Goal: Task Accomplishment & Management: Manage account settings

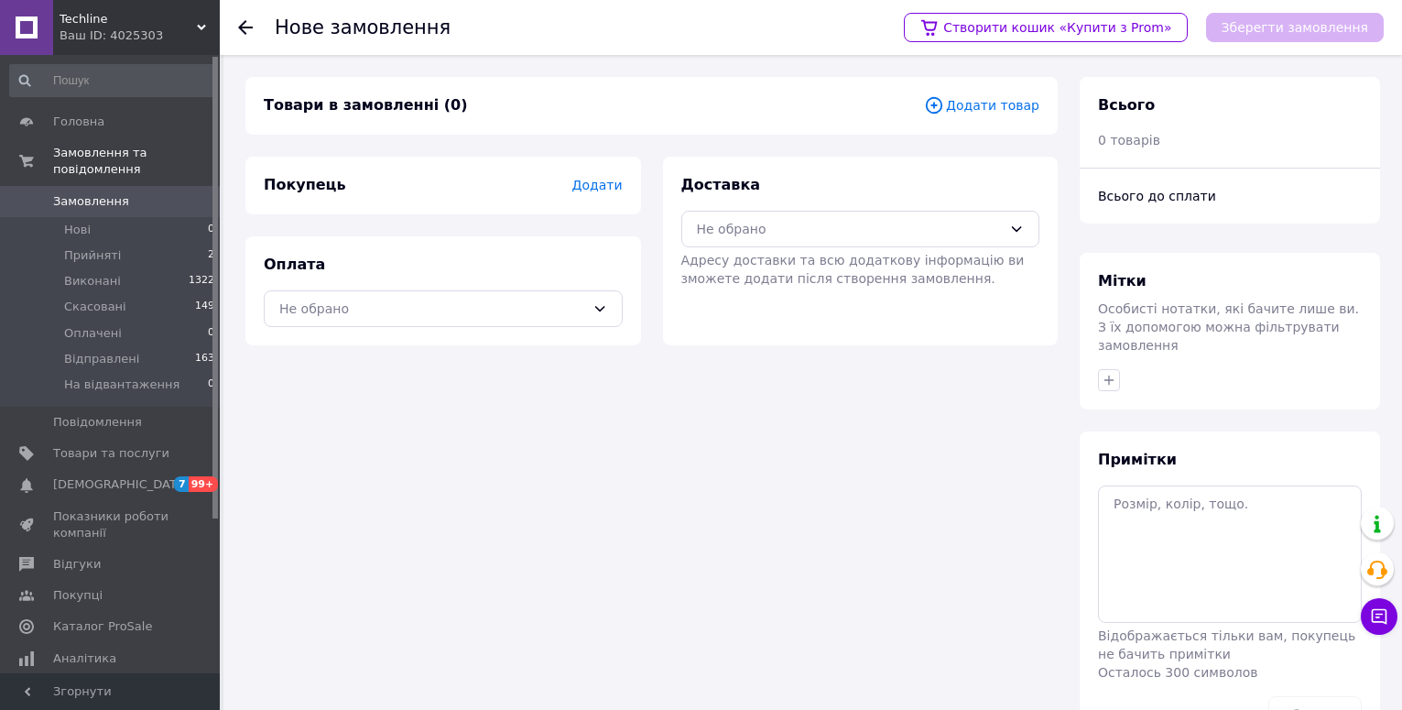
click at [997, 107] on span "Додати товар" at bounding box center [981, 105] width 115 height 20
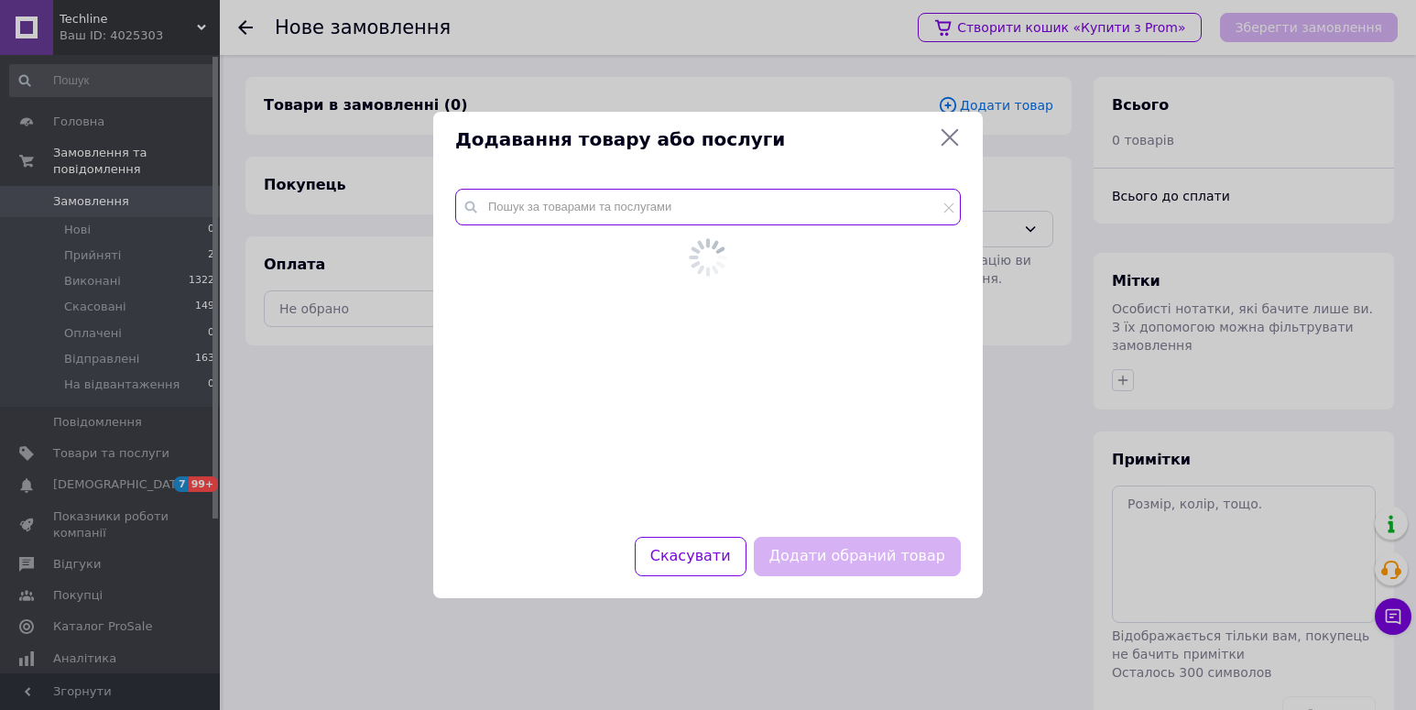
click at [634, 224] on input "text" at bounding box center [708, 207] width 506 height 37
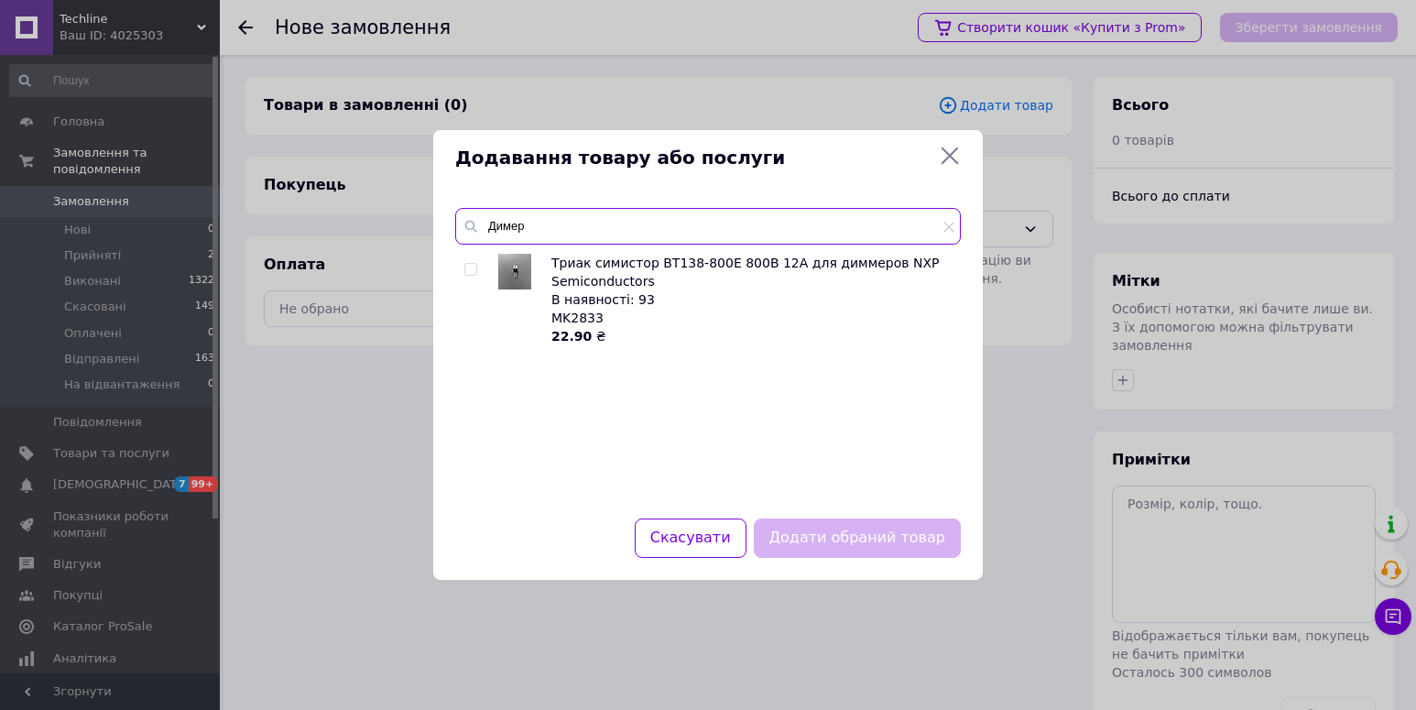
click at [542, 223] on input "Димер" at bounding box center [708, 226] width 506 height 37
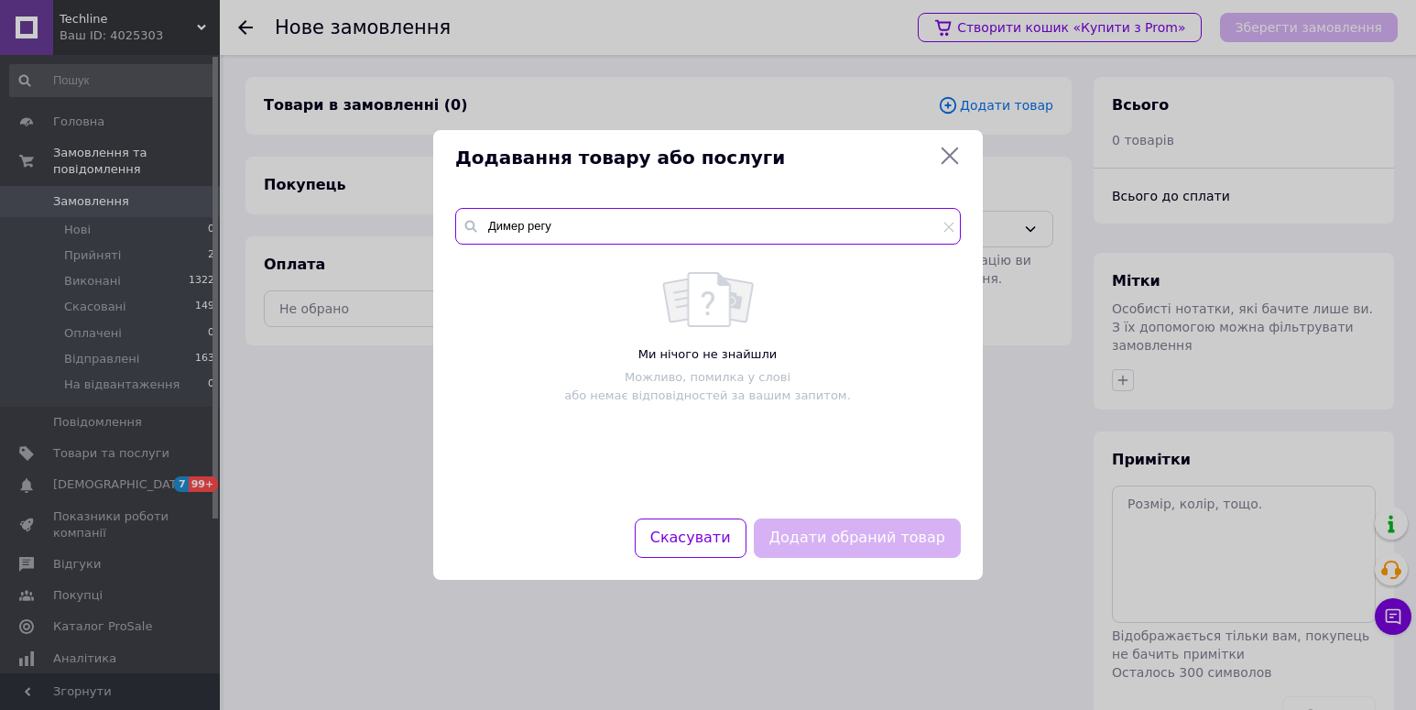
drag, startPoint x: 557, startPoint y: 227, endPoint x: 471, endPoint y: 224, distance: 86.1
click at [471, 224] on div "Димер регу" at bounding box center [708, 226] width 506 height 37
click at [517, 223] on input "Димер регу" at bounding box center [708, 226] width 506 height 37
paste input "MK2533"
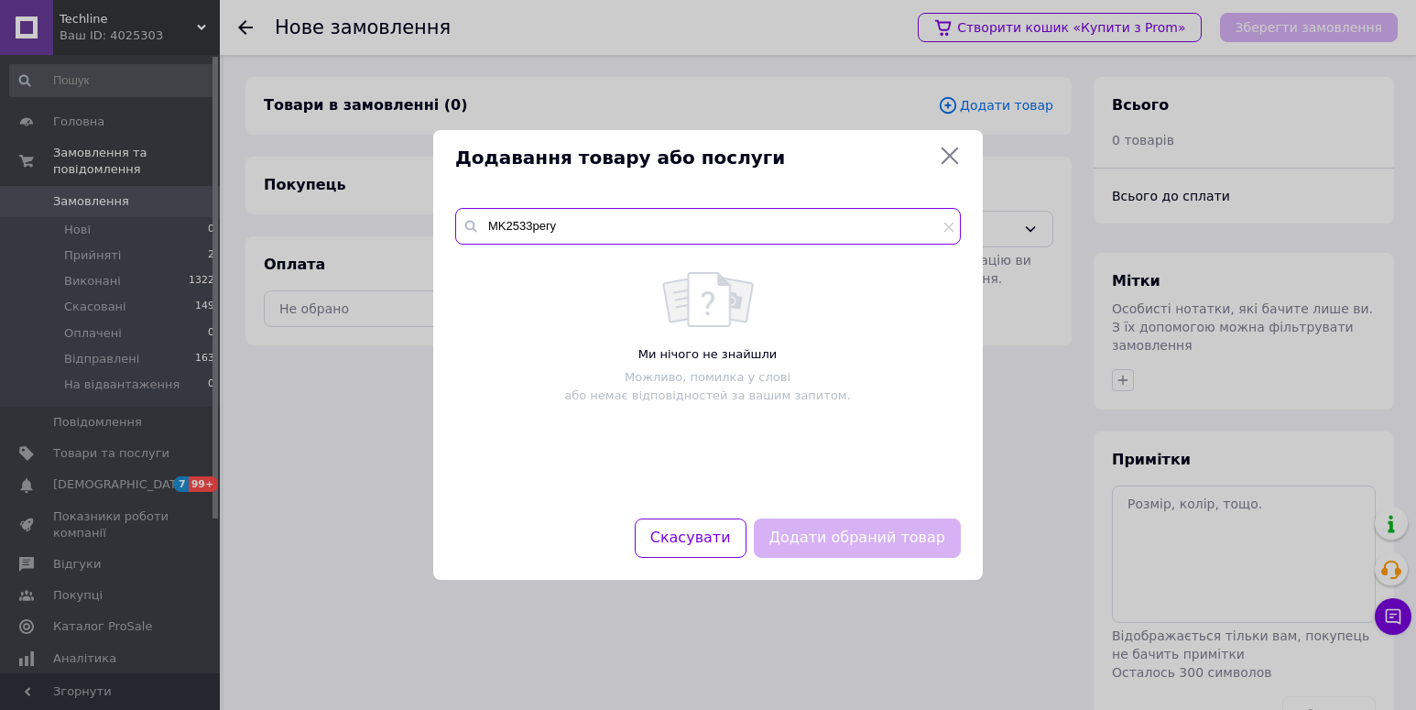
click at [597, 224] on input "MK2533регу" at bounding box center [708, 226] width 506 height 37
drag, startPoint x: 572, startPoint y: 222, endPoint x: 458, endPoint y: 222, distance: 113.6
click at [458, 222] on input "MK2533регу" at bounding box center [708, 226] width 506 height 37
paste input "text"
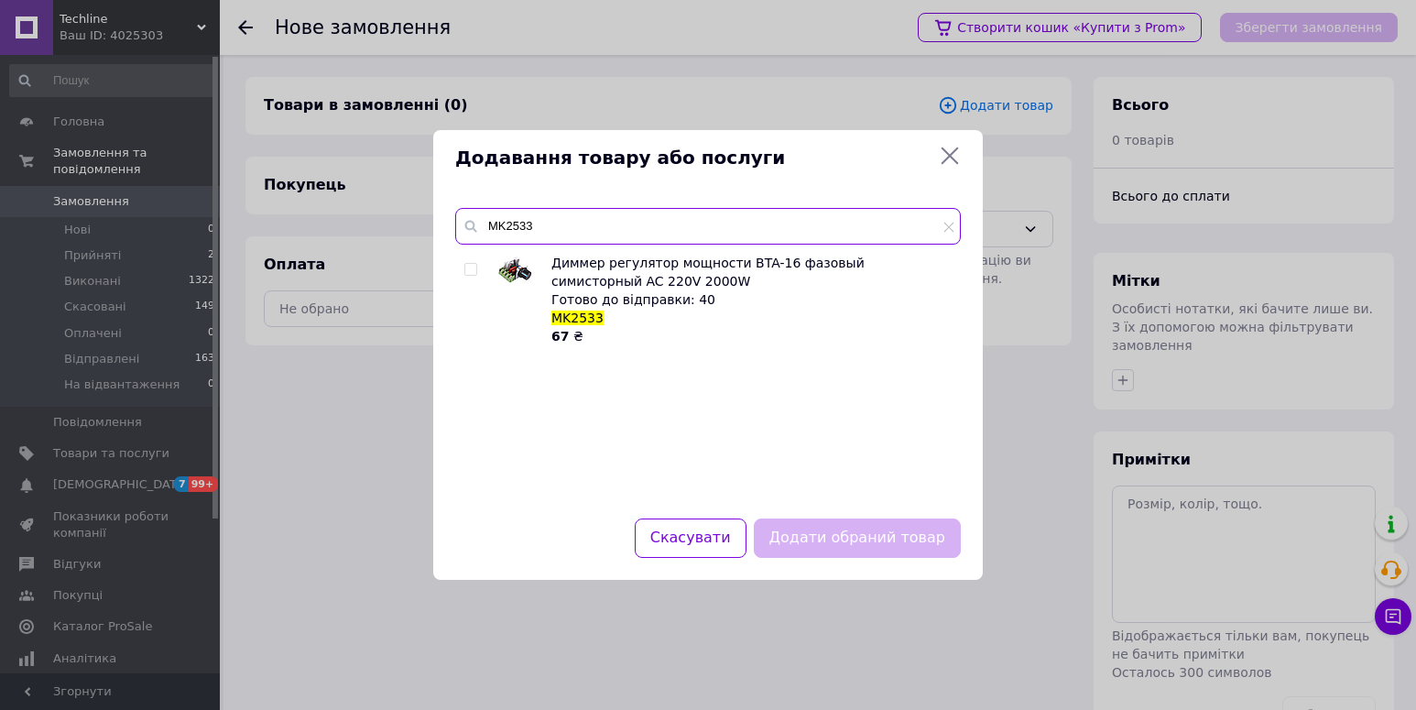
type input "MK2533"
click at [466, 265] on input "checkbox" at bounding box center [470, 270] width 12 height 12
checkbox input "true"
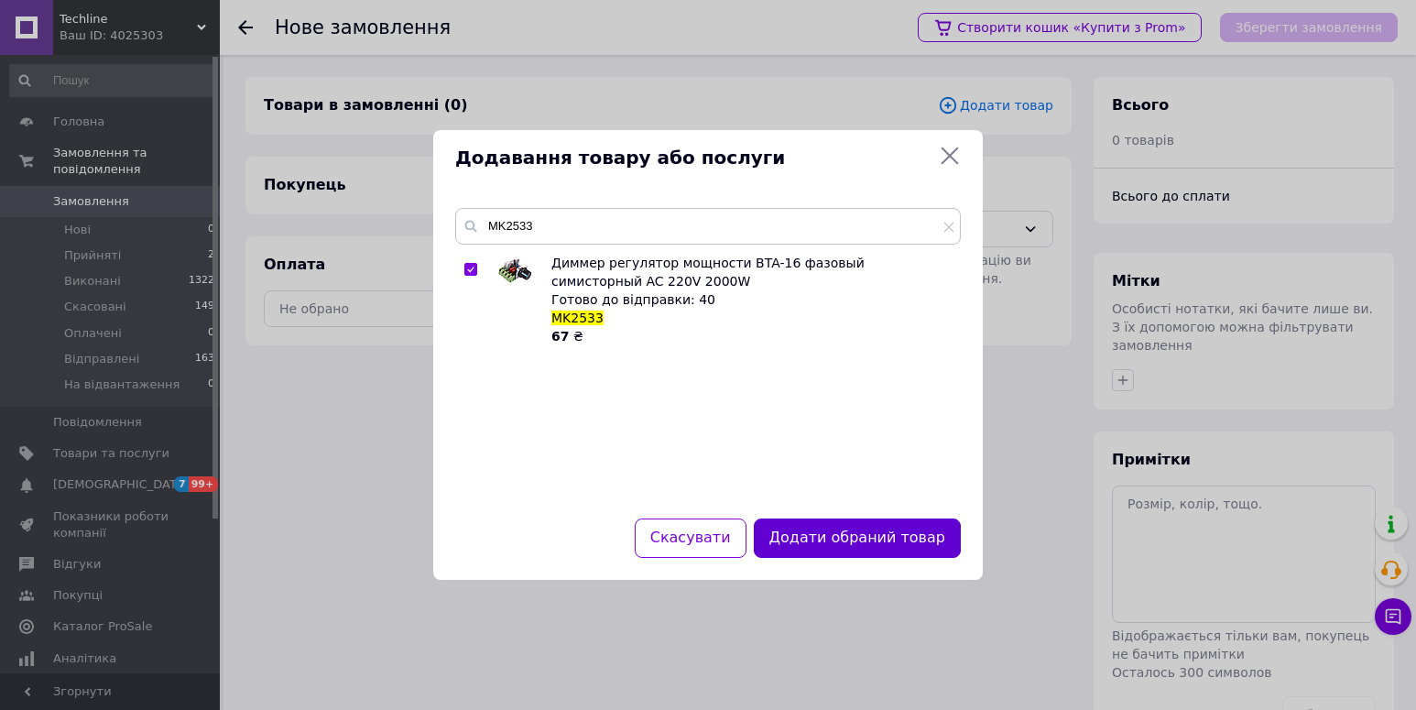
click at [855, 540] on button "Додати обраний товар" at bounding box center [857, 537] width 207 height 39
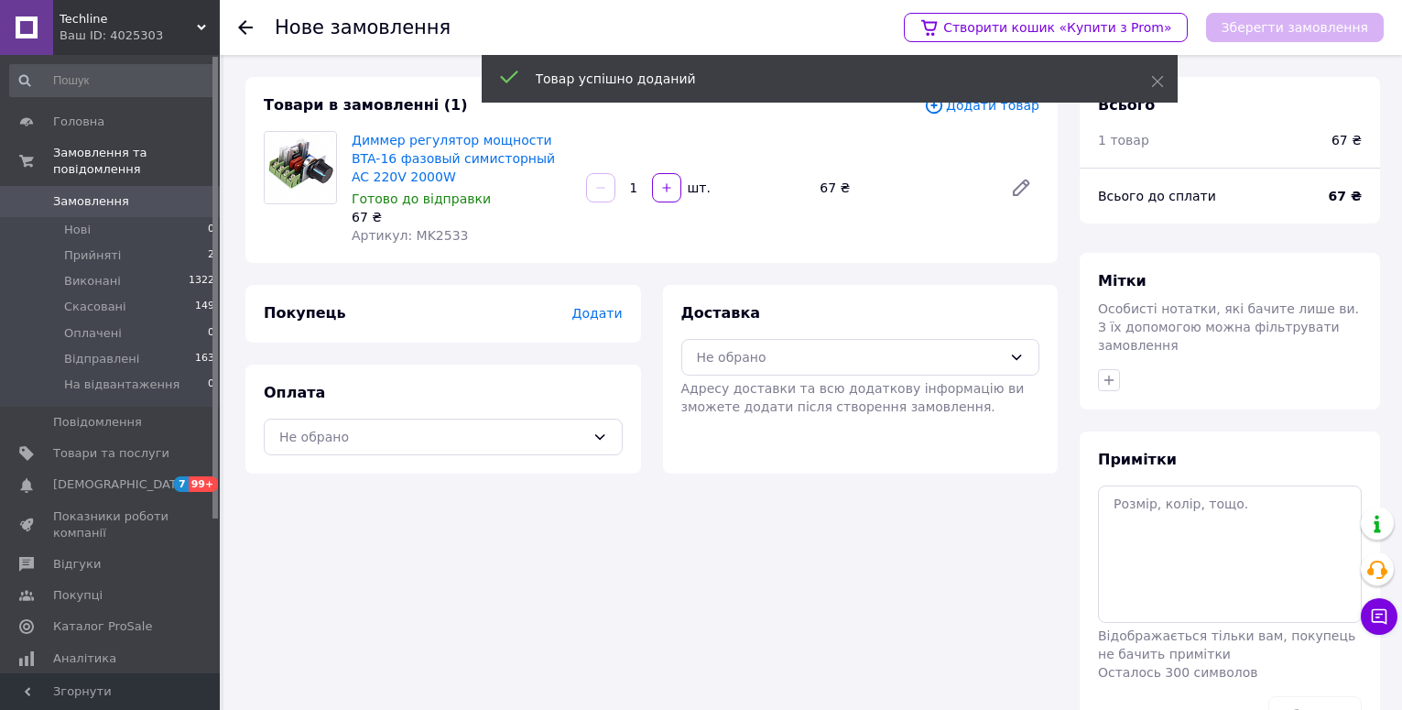
click at [604, 311] on span "Додати" at bounding box center [597, 313] width 50 height 15
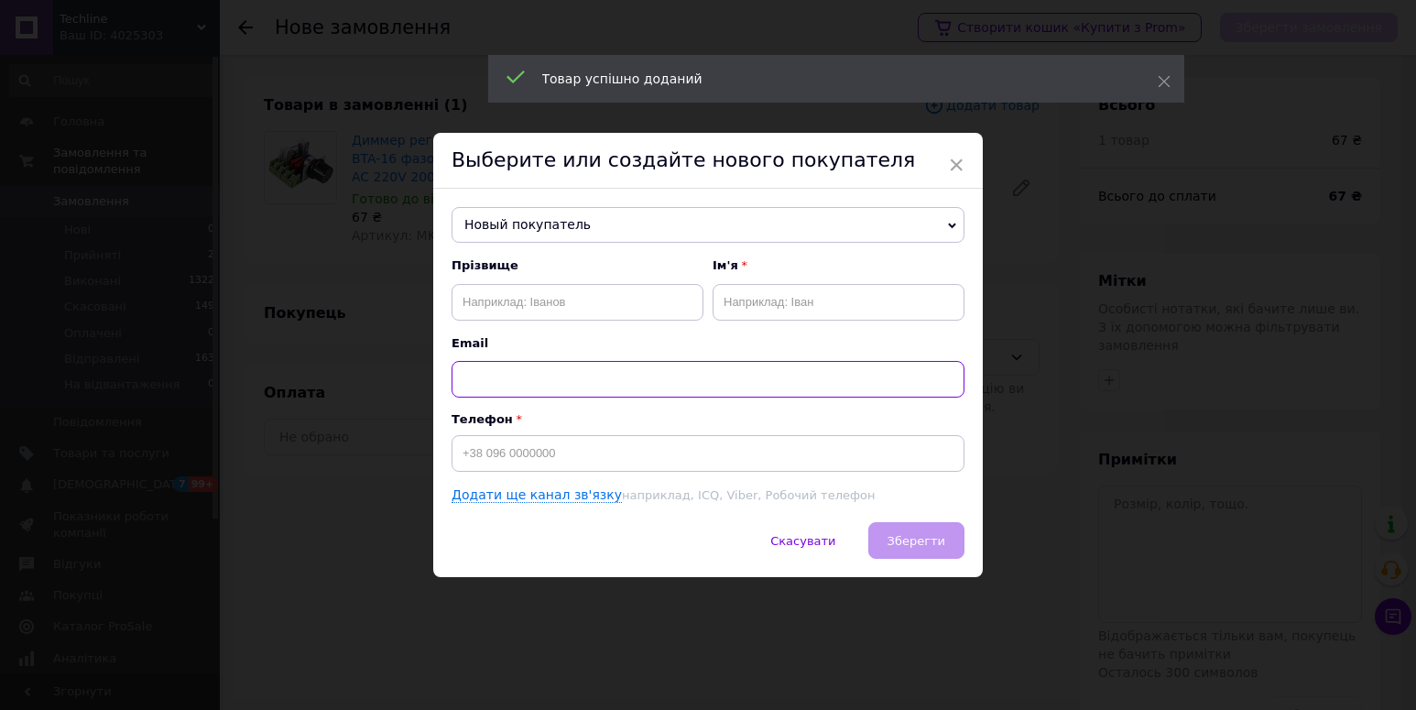
click at [574, 380] on input "text" at bounding box center [708, 379] width 513 height 37
click at [551, 284] on input "text" at bounding box center [578, 302] width 252 height 37
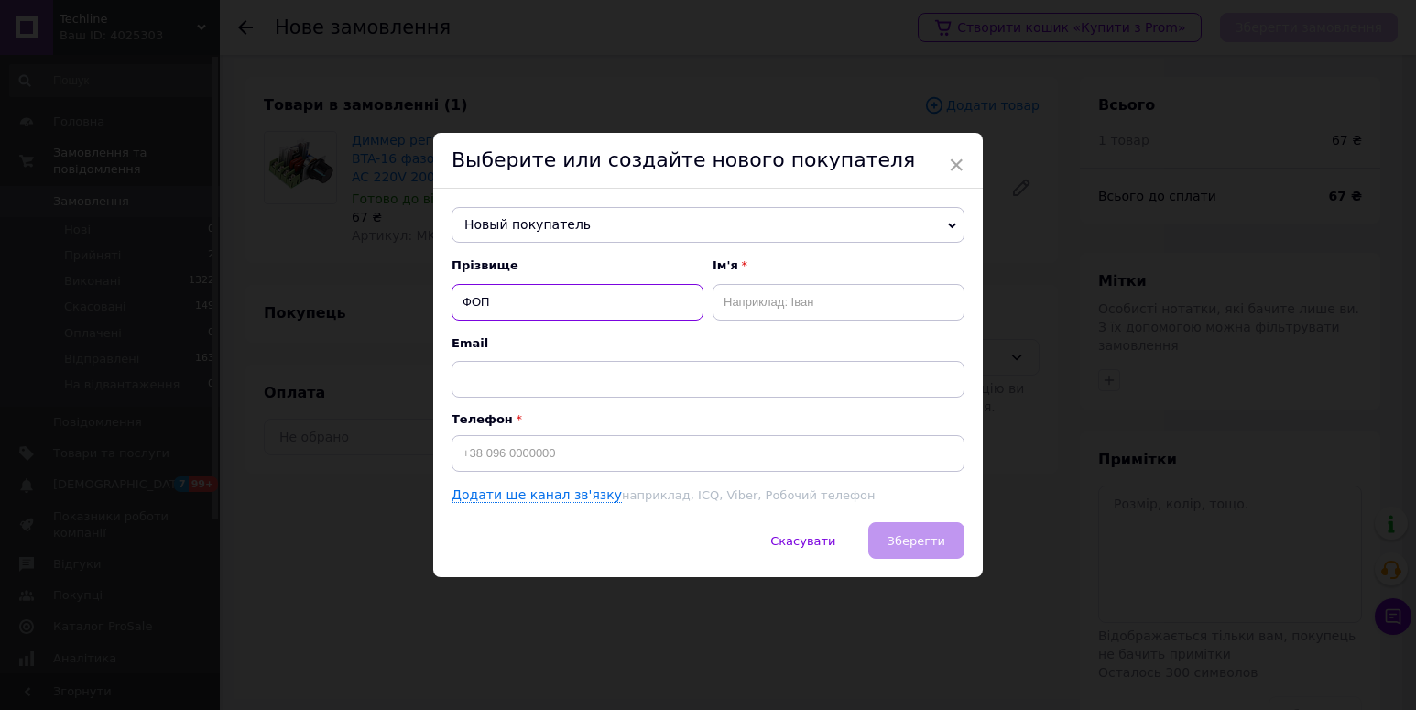
type input "ФОП"
click at [778, 306] on input "text" at bounding box center [839, 302] width 252 height 37
type input "[PERSON_NAME]"
click at [594, 452] on input at bounding box center [708, 453] width 513 height 37
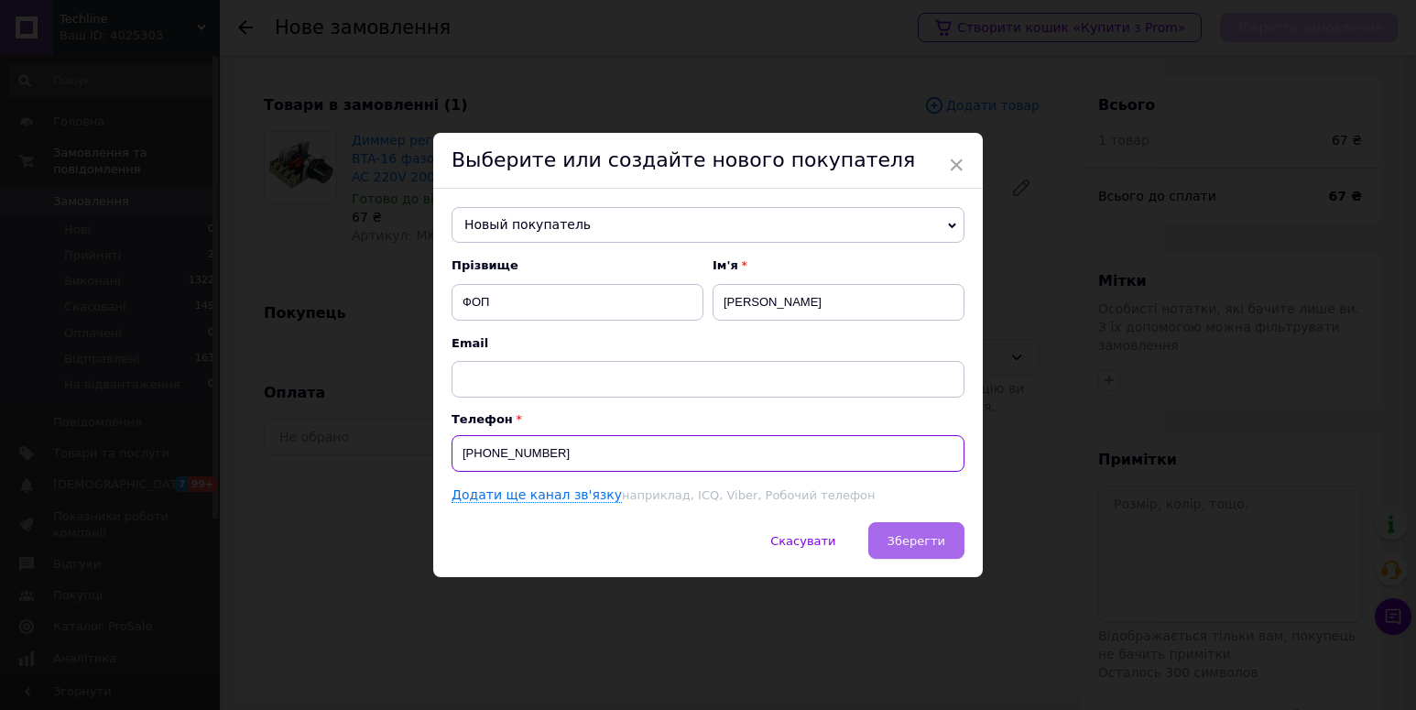
type input "[PHONE_NUMBER]"
click at [937, 546] on span "Зберегти" at bounding box center [917, 541] width 58 height 14
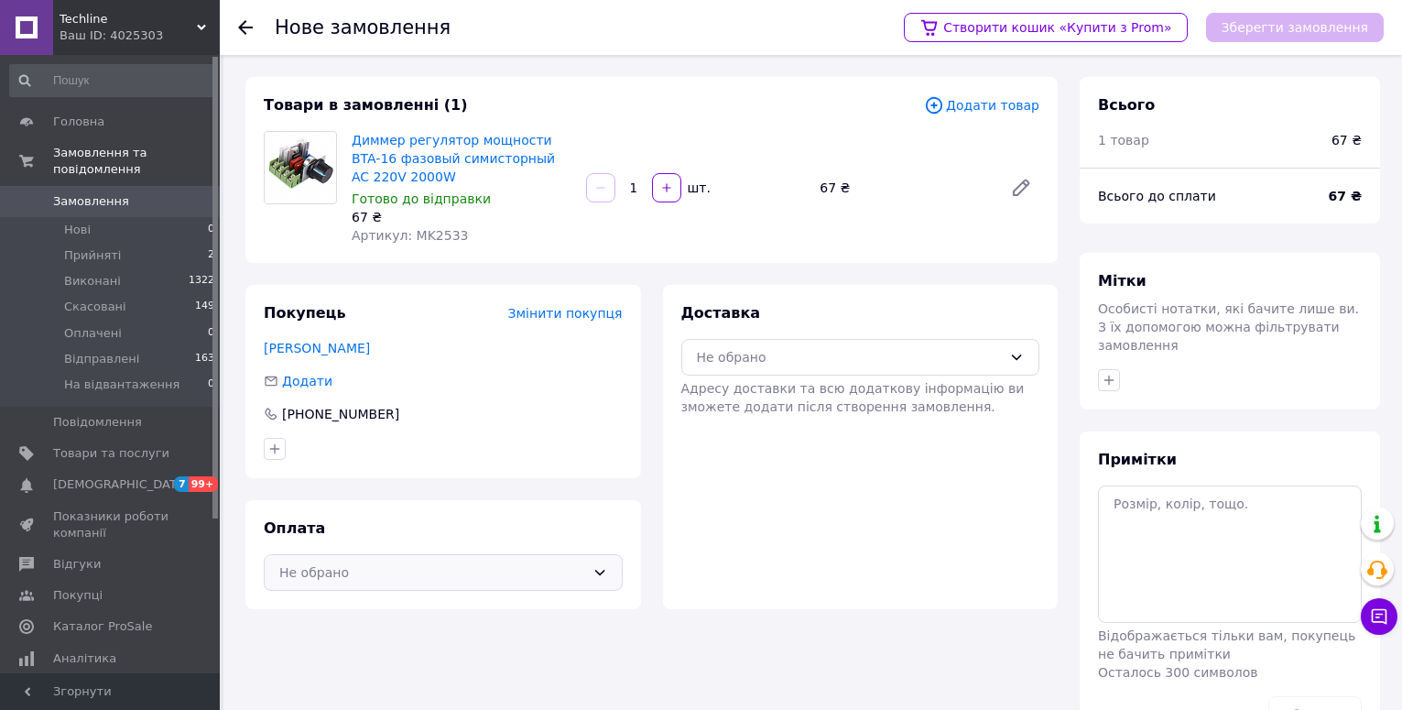
click at [417, 568] on div "Не обрано" at bounding box center [432, 572] width 306 height 20
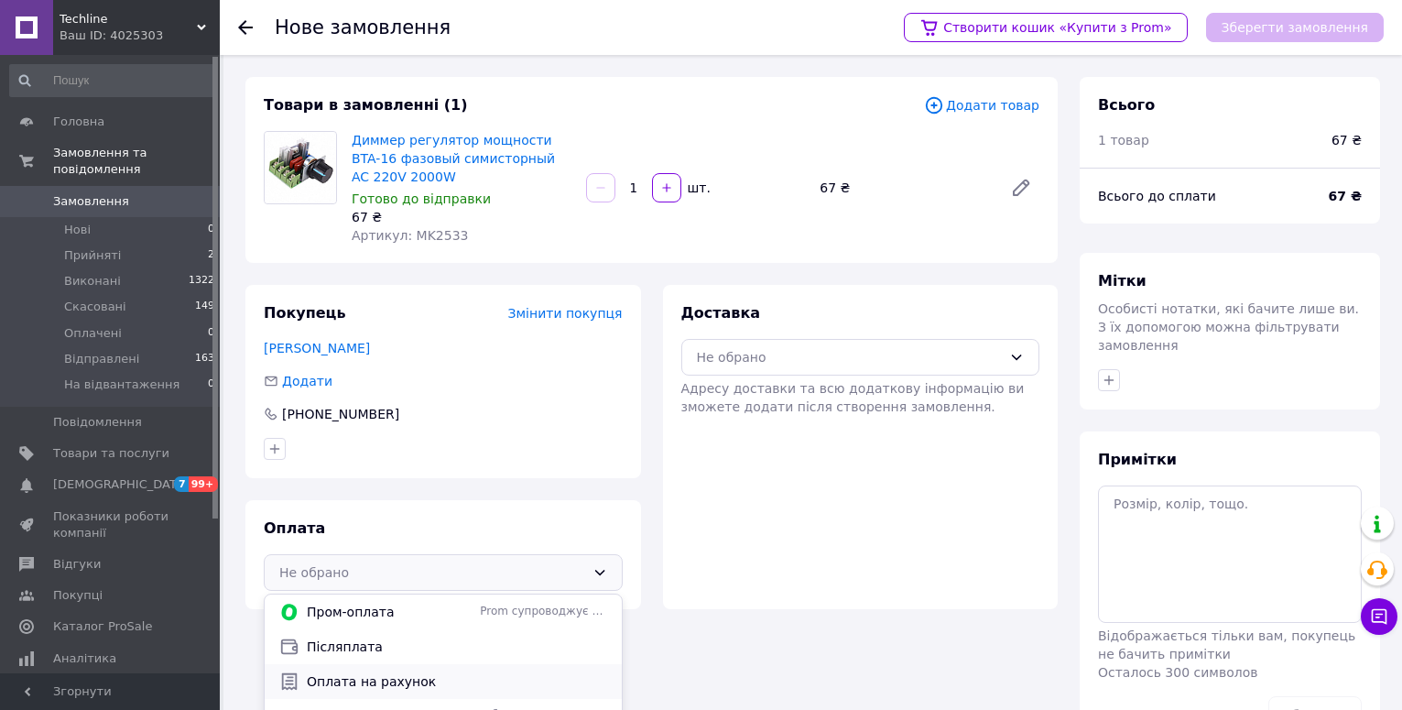
click at [368, 683] on span "Оплата на рахунок" at bounding box center [457, 681] width 300 height 18
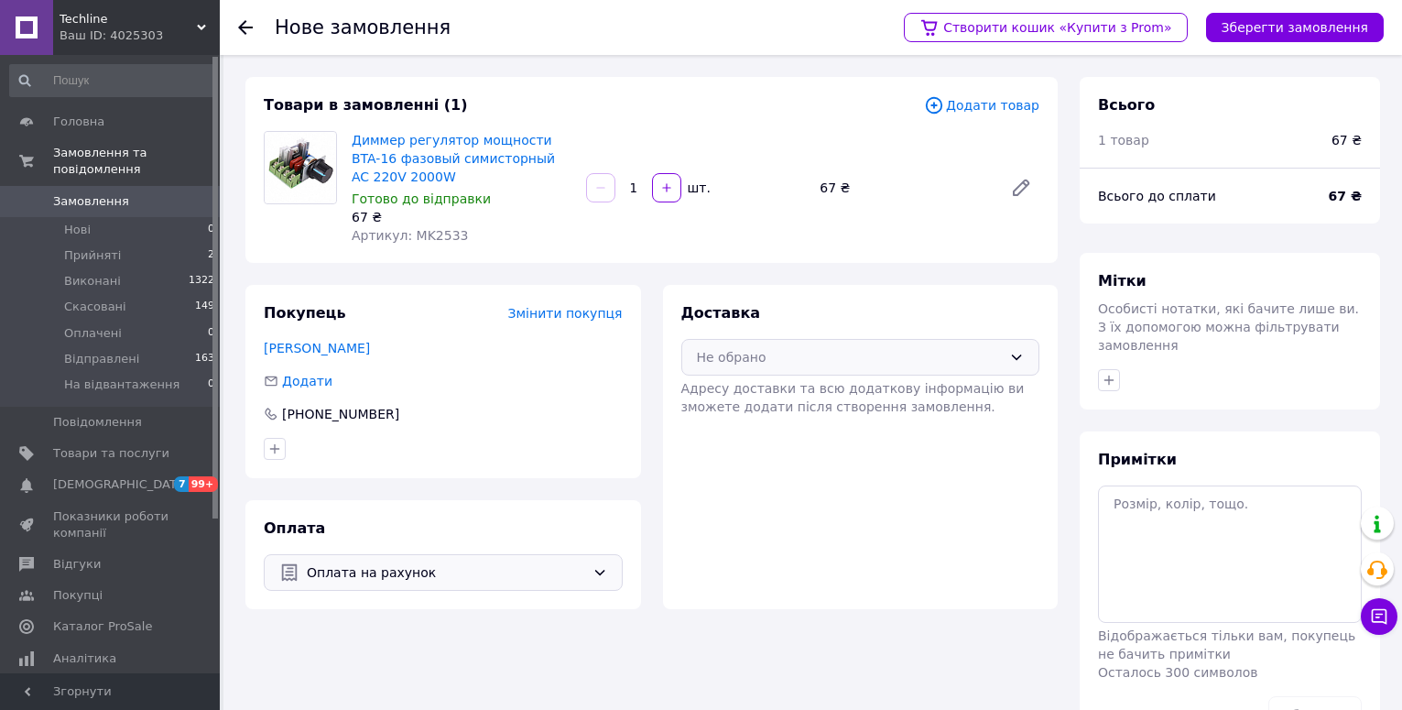
click at [711, 372] on div "Не обрано" at bounding box center [860, 357] width 359 height 37
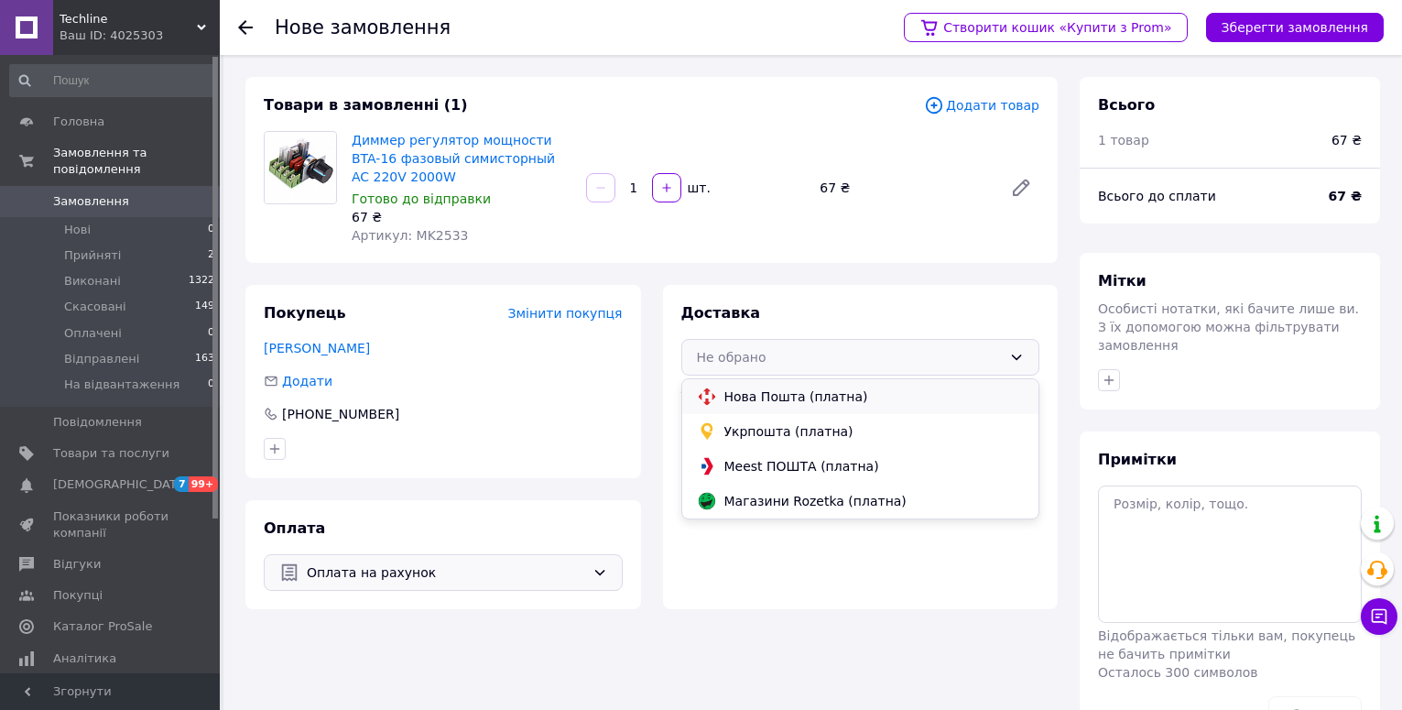
click at [713, 397] on icon at bounding box center [706, 396] width 16 height 16
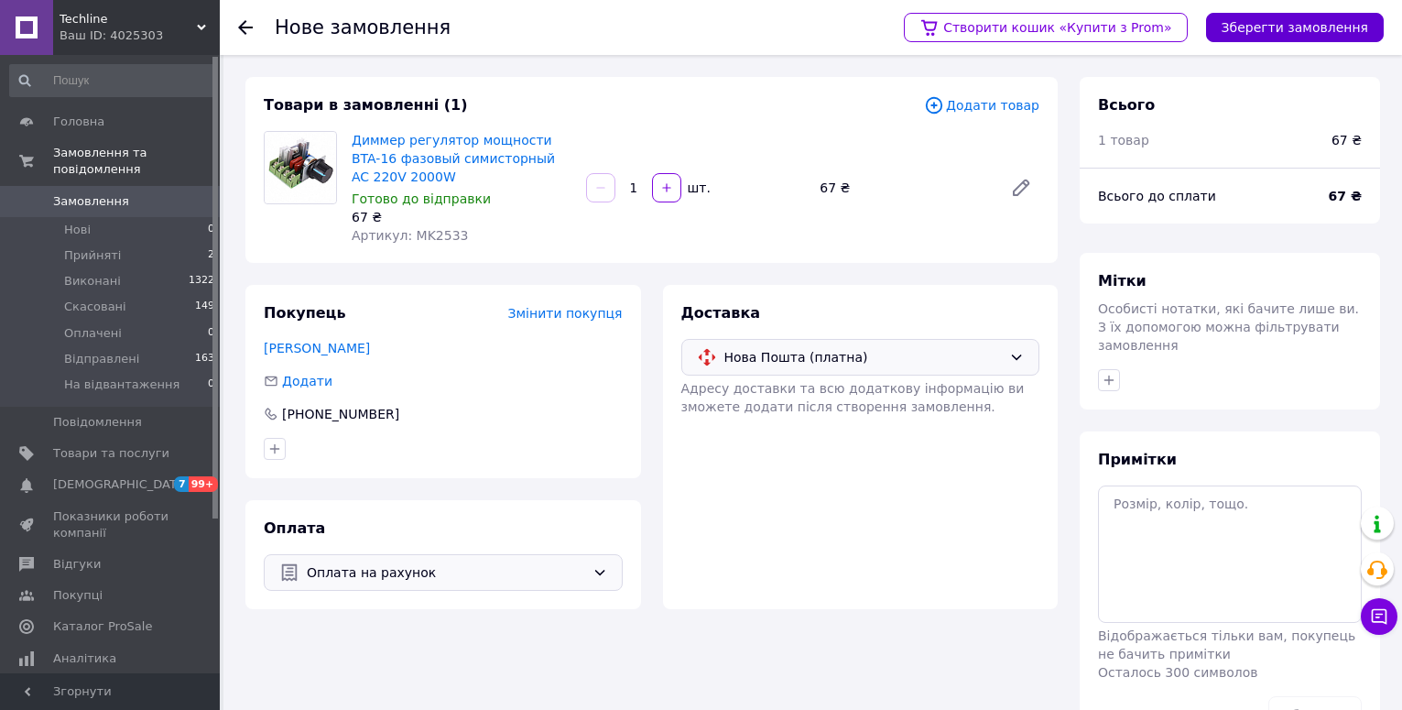
click at [1298, 29] on button "Зберегти замовлення" at bounding box center [1295, 27] width 178 height 29
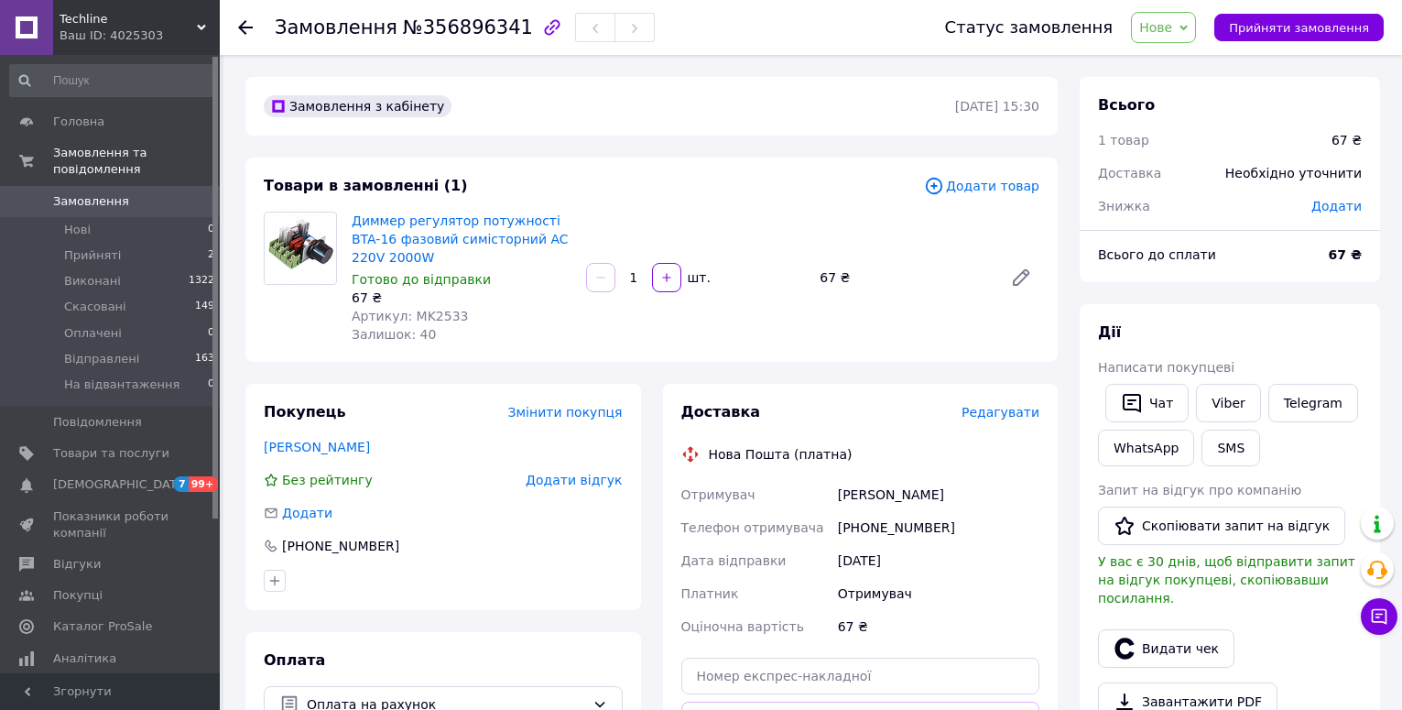
click at [1172, 24] on span "Нове" at bounding box center [1155, 27] width 33 height 15
click at [1164, 70] on li "Прийнято" at bounding box center [1199, 63] width 134 height 27
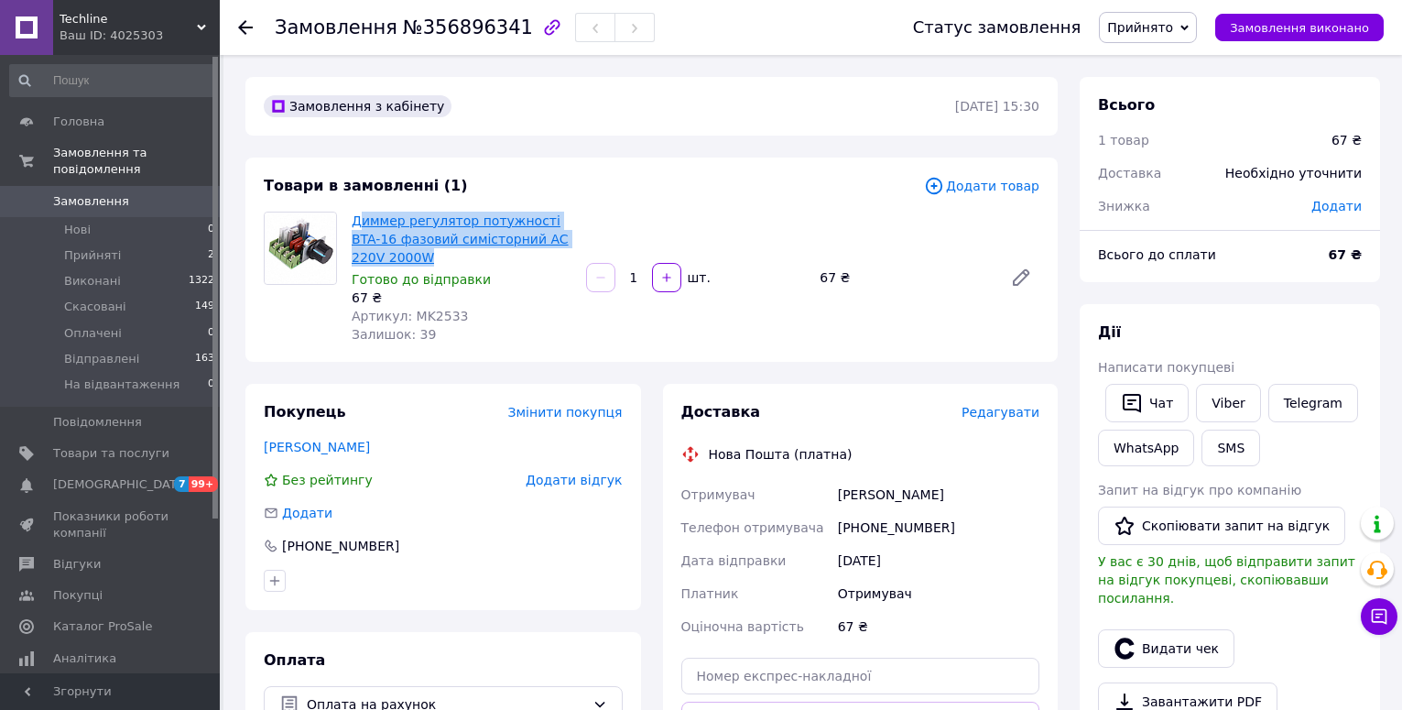
drag, startPoint x: 397, startPoint y: 256, endPoint x: 357, endPoint y: 219, distance: 53.8
click at [357, 219] on span "Диммер регулятор потужності BTA-16 фазовий симісторний AC 220V 2000W" at bounding box center [462, 239] width 220 height 55
copy link "иммер регулятор потужності BTA-16 фазовий симісторний AC 220V 2000W"
drag, startPoint x: 454, startPoint y: 259, endPoint x: 387, endPoint y: 252, distance: 67.3
click at [452, 259] on span "Диммер регулятор потужності BTA-16 фазовий симісторний AC 220V 2000W" at bounding box center [462, 239] width 220 height 55
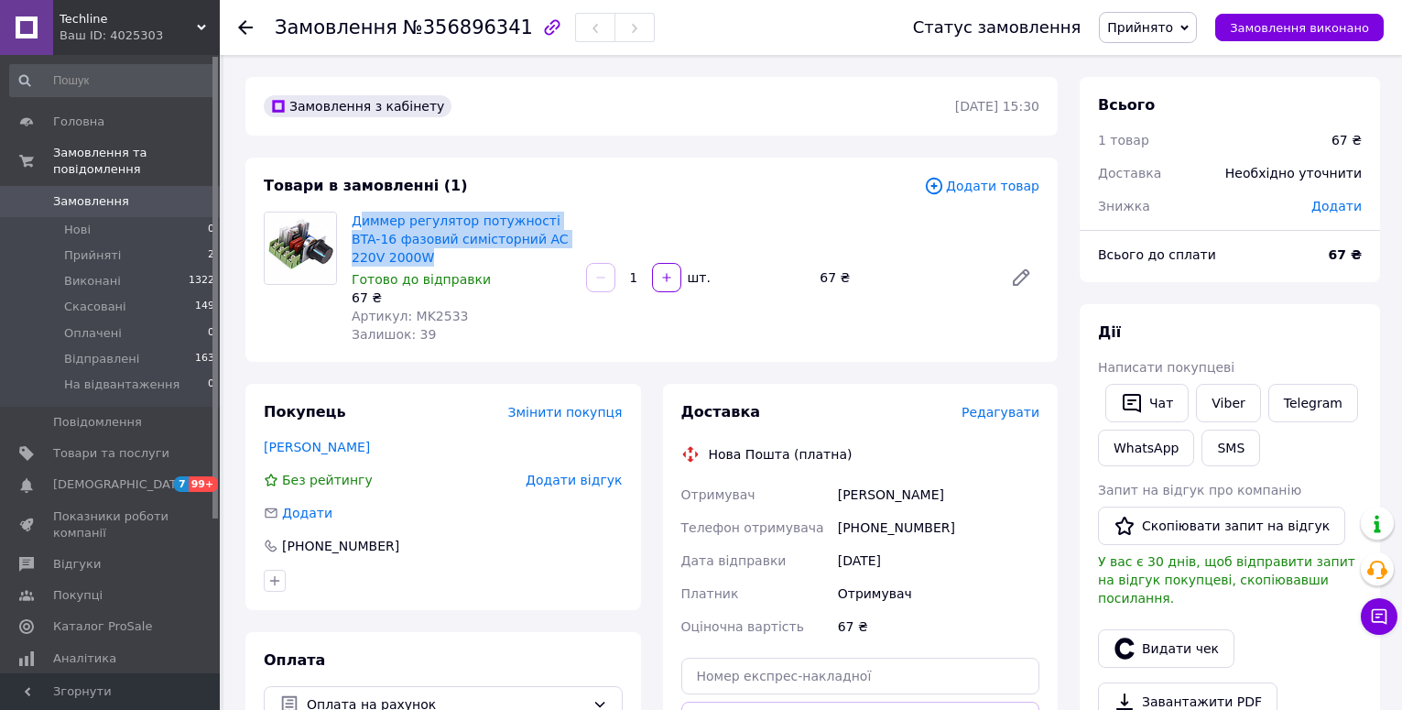
click at [402, 255] on span "Диммер регулятор потужності BTA-16 фазовий симісторний AC 220V 2000W" at bounding box center [462, 239] width 220 height 55
drag, startPoint x: 403, startPoint y: 257, endPoint x: 348, endPoint y: 219, distance: 67.1
click at [348, 219] on div "Диммер регулятор потужності BTA-16 фазовий симісторний AC 220V 2000W Готово до …" at bounding box center [461, 277] width 234 height 139
copy link "Диммер регулятор потужності BTA-16 фазовий симісторний AC 220V 2000W"
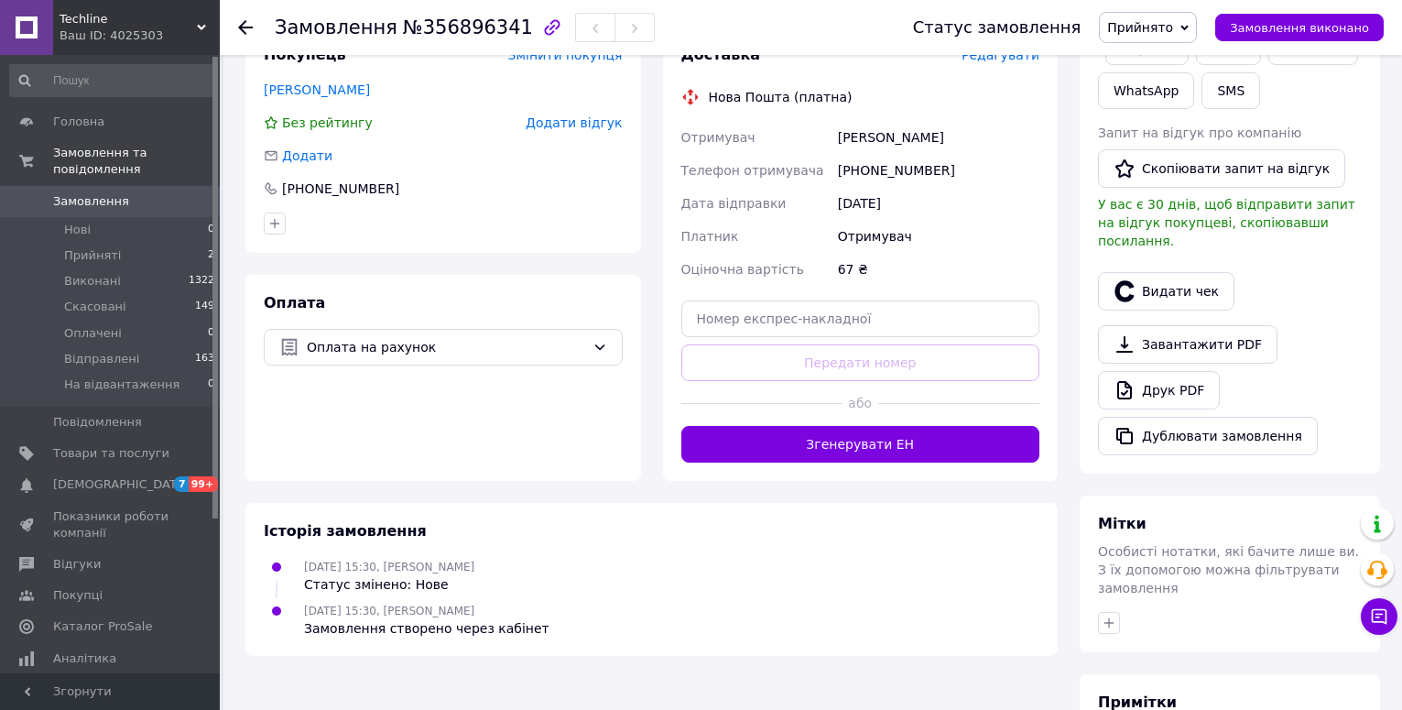
scroll to position [550, 0]
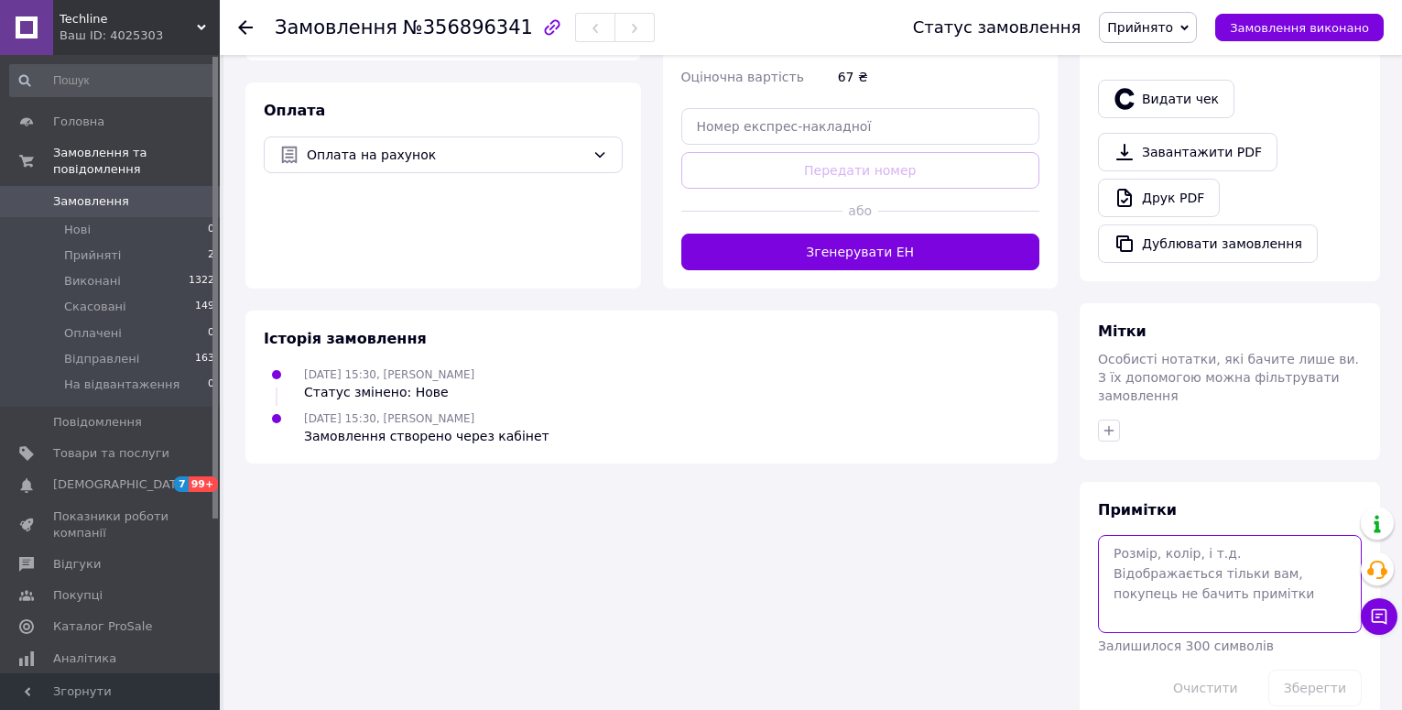
click at [1171, 535] on textarea at bounding box center [1230, 583] width 264 height 97
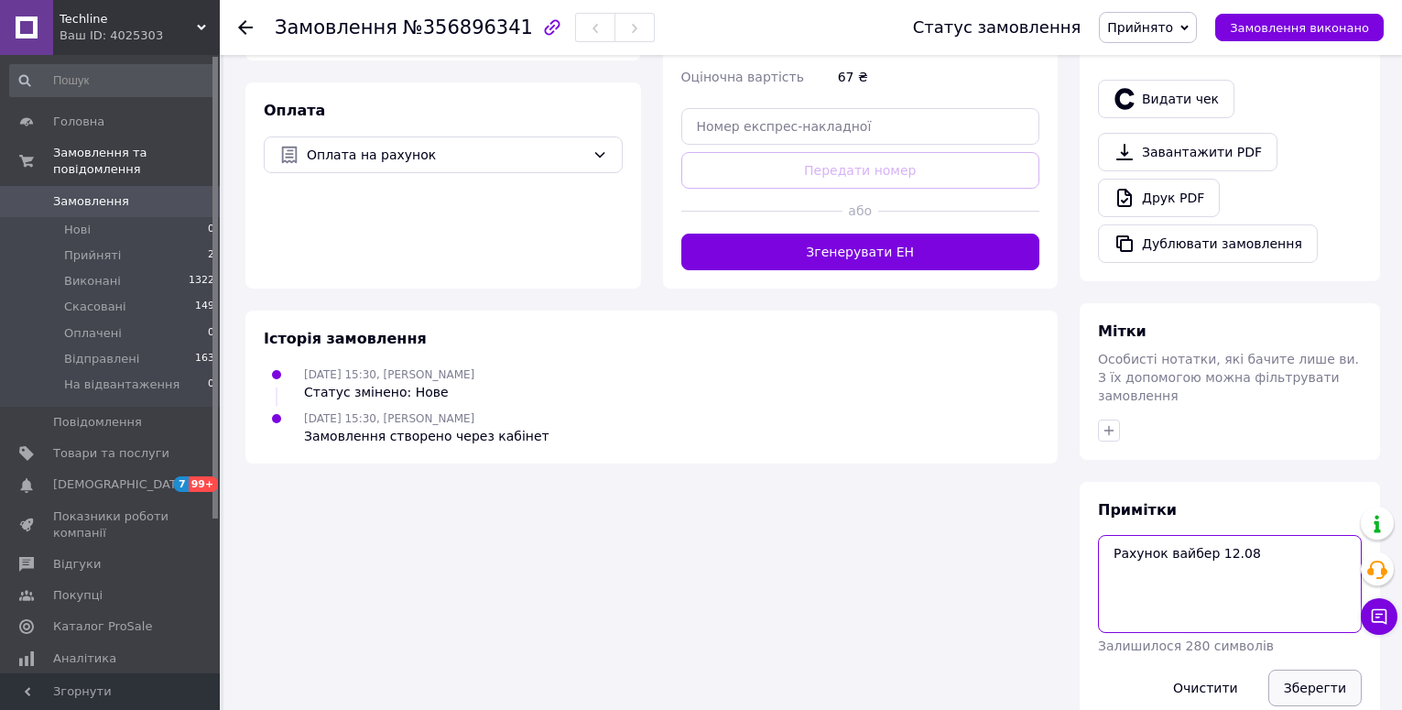
type textarea "Рахунок вайбер 12.08"
click at [1307, 670] on button "Зберегти" at bounding box center [1315, 688] width 93 height 37
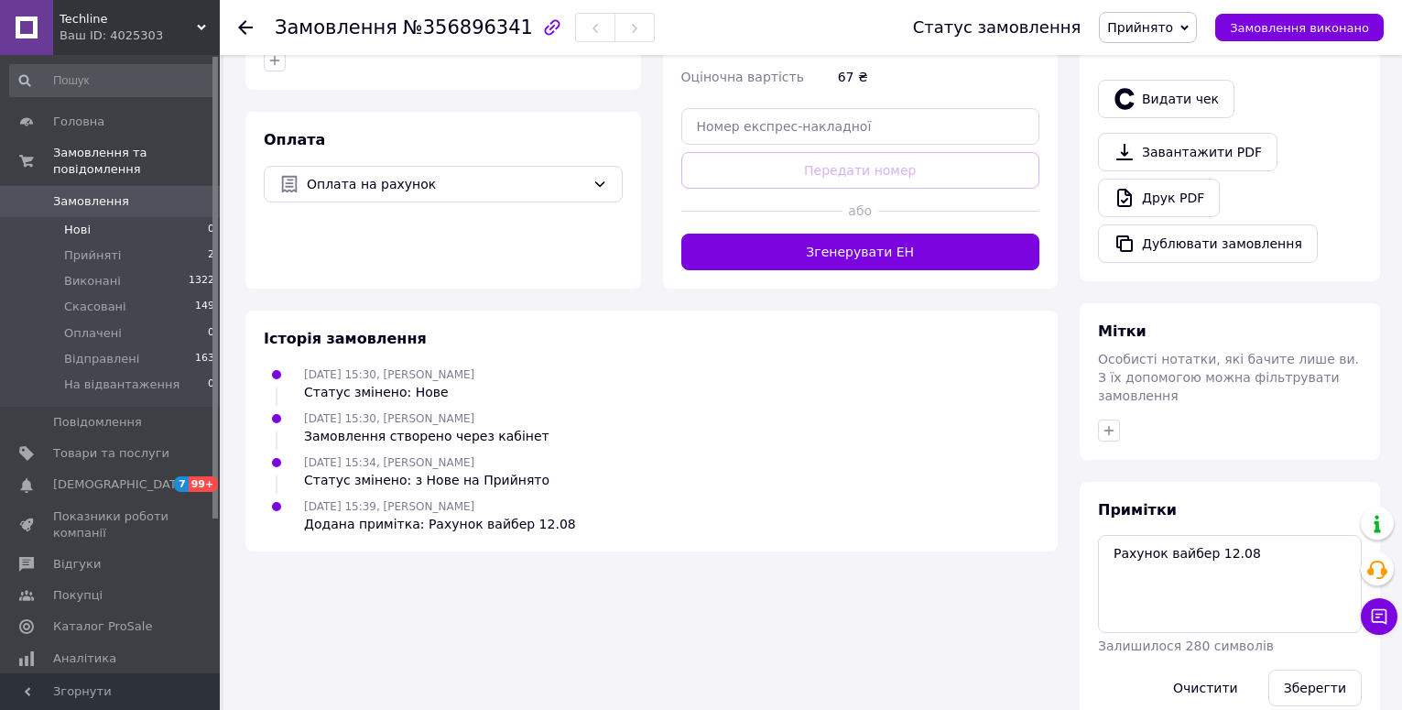
click at [120, 217] on li "Нові 0" at bounding box center [112, 230] width 225 height 26
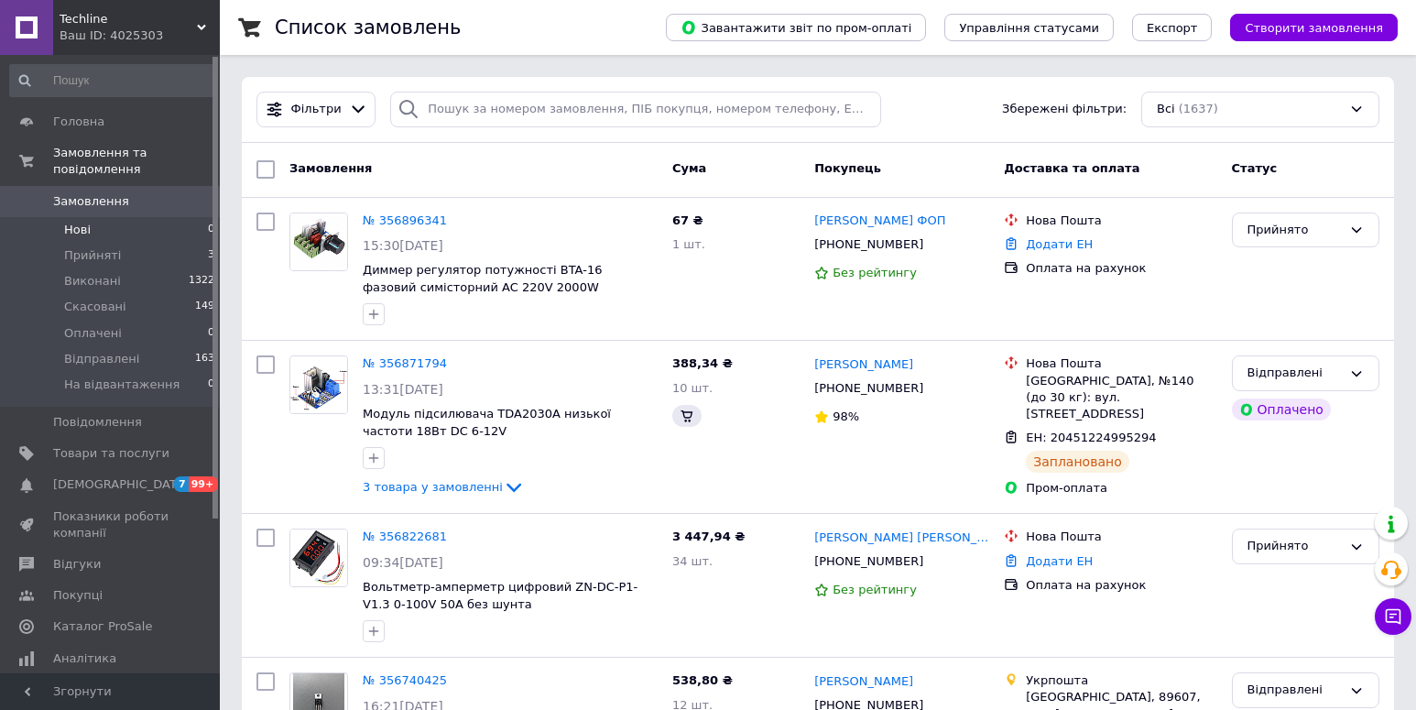
click at [105, 217] on li "Нові 0" at bounding box center [112, 230] width 225 height 26
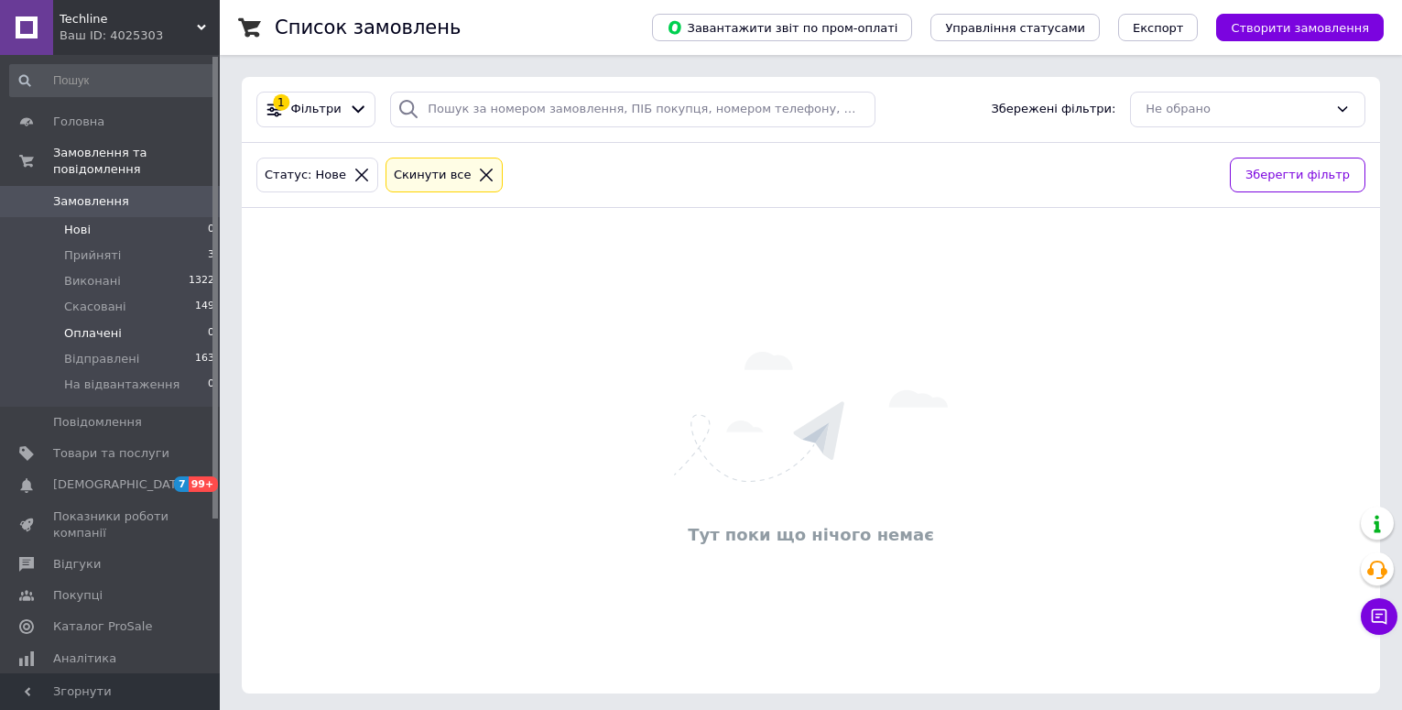
click at [116, 321] on li "Оплачені 0" at bounding box center [112, 334] width 225 height 26
